Goal: Use online tool/utility

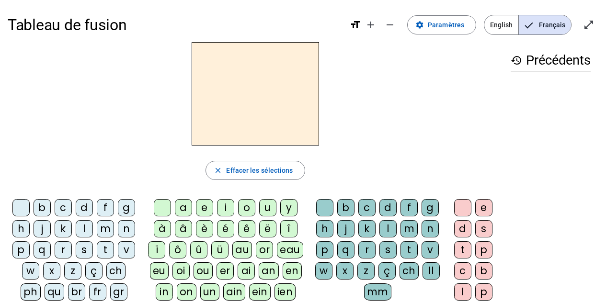
click at [226, 209] on div "i" at bounding box center [225, 207] width 17 height 17
click at [387, 230] on div "l" at bounding box center [388, 228] width 17 height 17
click at [103, 231] on div "m" at bounding box center [105, 228] width 17 height 17
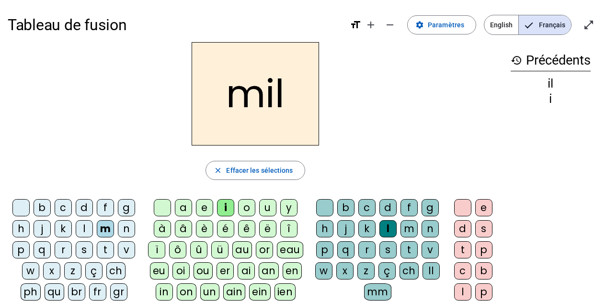
click at [183, 209] on div "a" at bounding box center [183, 207] width 17 height 17
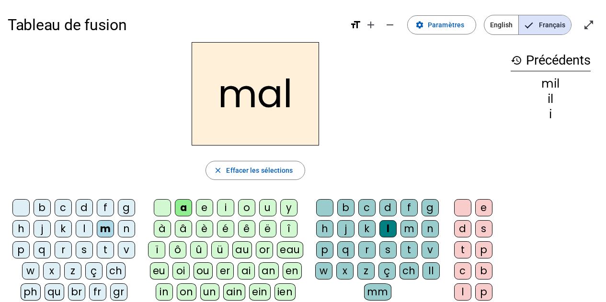
click at [326, 209] on div at bounding box center [324, 207] width 17 height 17
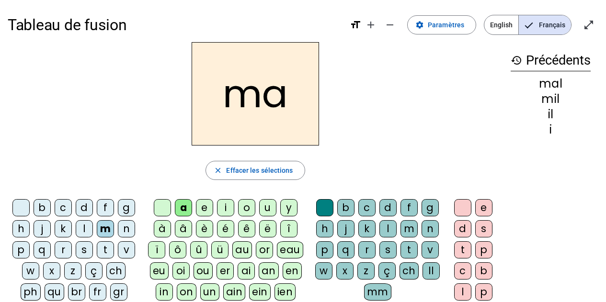
click at [82, 231] on div "l" at bounding box center [84, 228] width 17 height 17
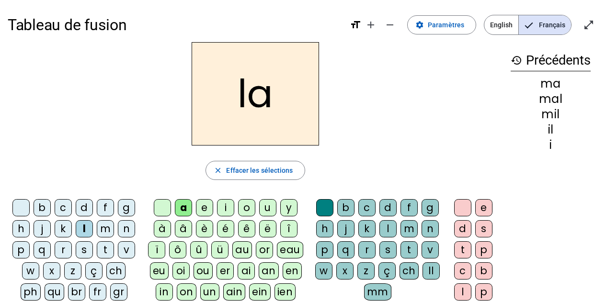
click at [266, 214] on div "u" at bounding box center [267, 207] width 17 height 17
click at [81, 207] on div "d" at bounding box center [84, 207] width 17 height 17
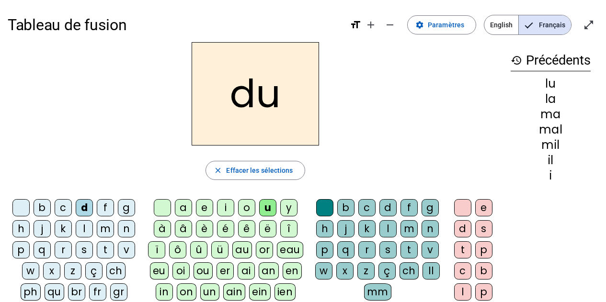
click at [81, 207] on div "d" at bounding box center [84, 207] width 17 height 17
click at [103, 248] on div "t" at bounding box center [105, 250] width 17 height 17
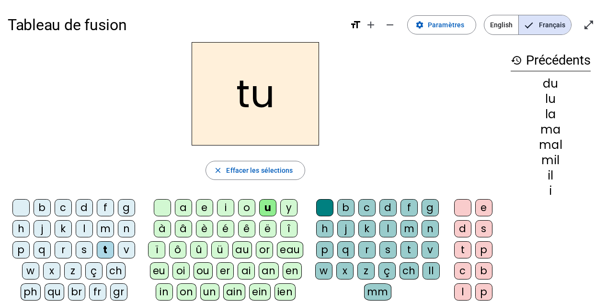
click at [202, 213] on div "e" at bounding box center [204, 207] width 17 height 17
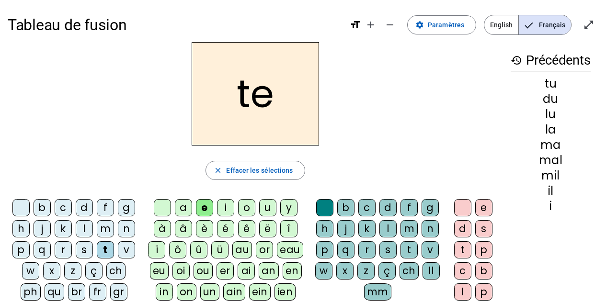
click at [84, 205] on div "d" at bounding box center [84, 207] width 17 height 17
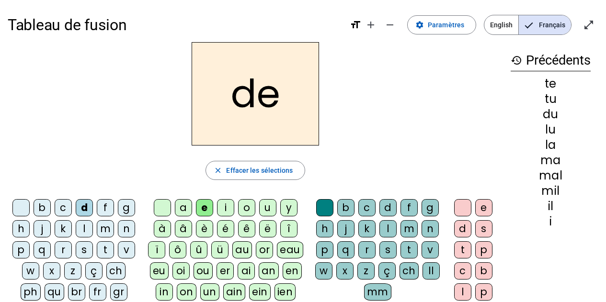
click at [41, 226] on div "j" at bounding box center [42, 228] width 17 height 17
